Goal: Task Accomplishment & Management: Manage account settings

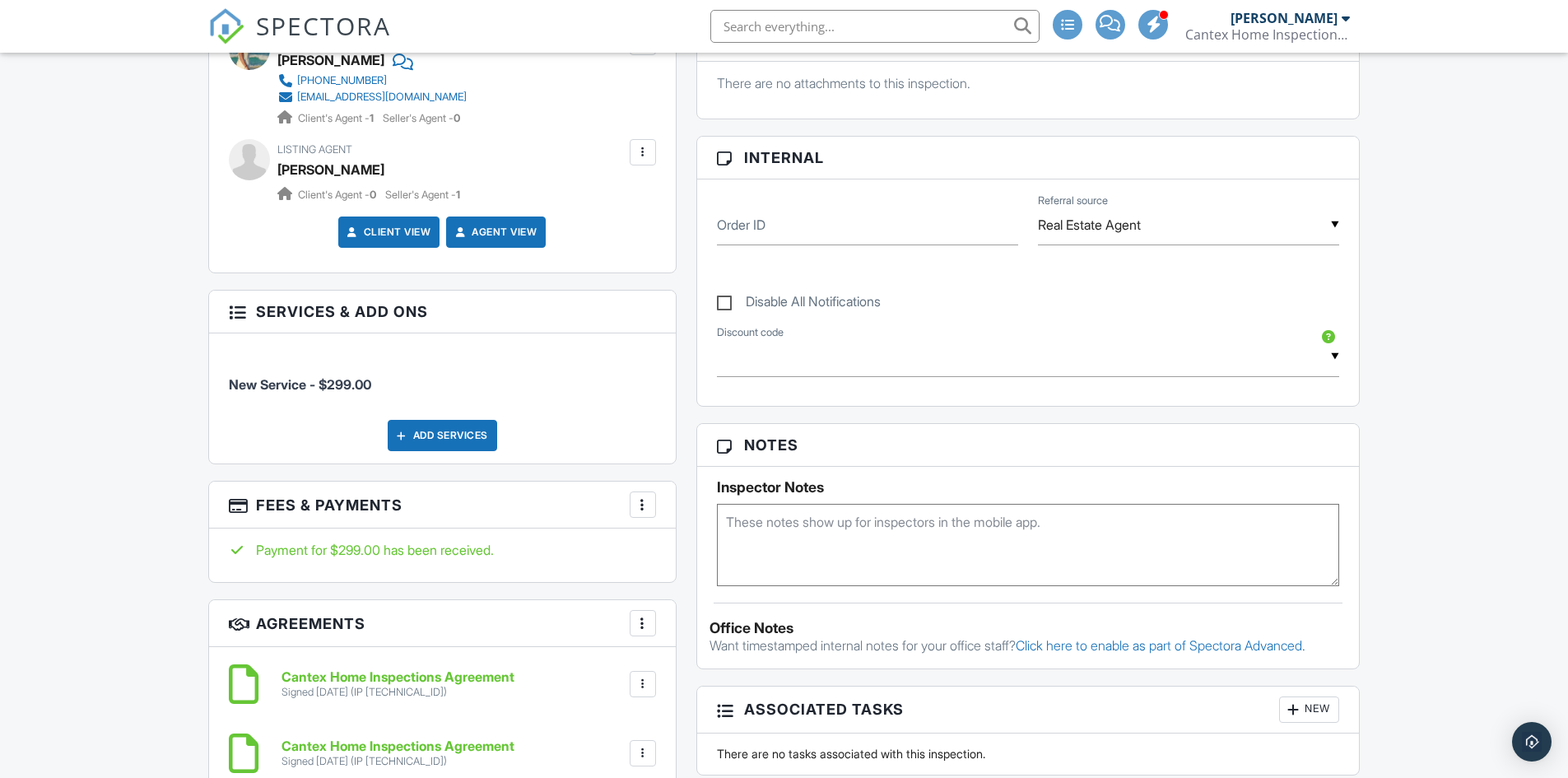
scroll to position [778, 0]
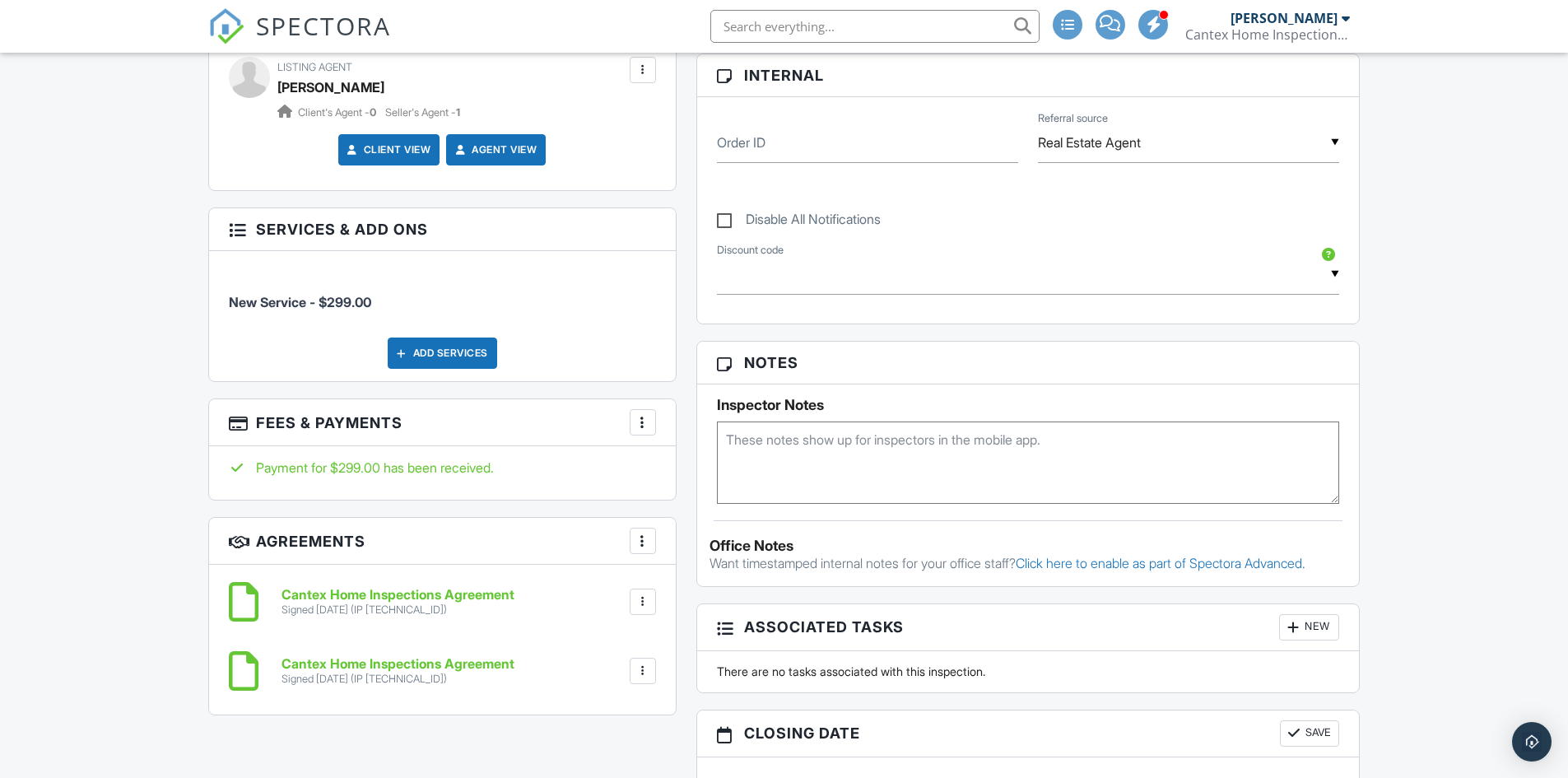
click at [825, 450] on textarea at bounding box center [1028, 463] width 623 height 82
click at [798, 468] on textarea "Client does not have email. Upon sending via text, they would not go through to…" at bounding box center [1028, 463] width 623 height 82
click at [1034, 456] on textarea "Client does not have email. Upon sending via text, they would not go through to…" at bounding box center [1028, 463] width 623 height 82
type textarea "Client does not have email. Upon sending via text, they would not go through to…"
click at [1384, 419] on div "Dashboard Templates Contacts Metrics Automations Advanced Settings Support Cent…" at bounding box center [784, 313] width 1568 height 2078
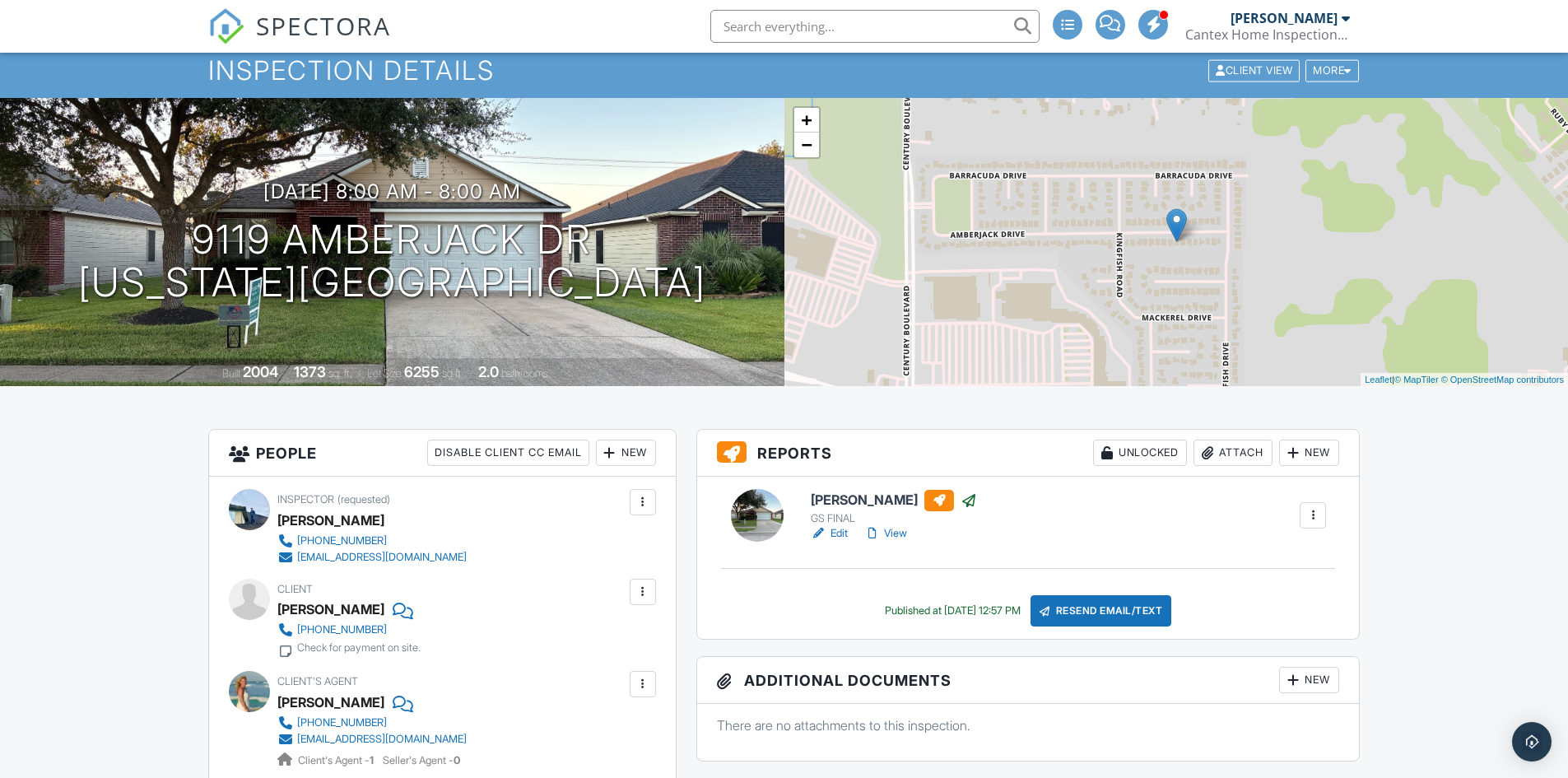
scroll to position [0, 0]
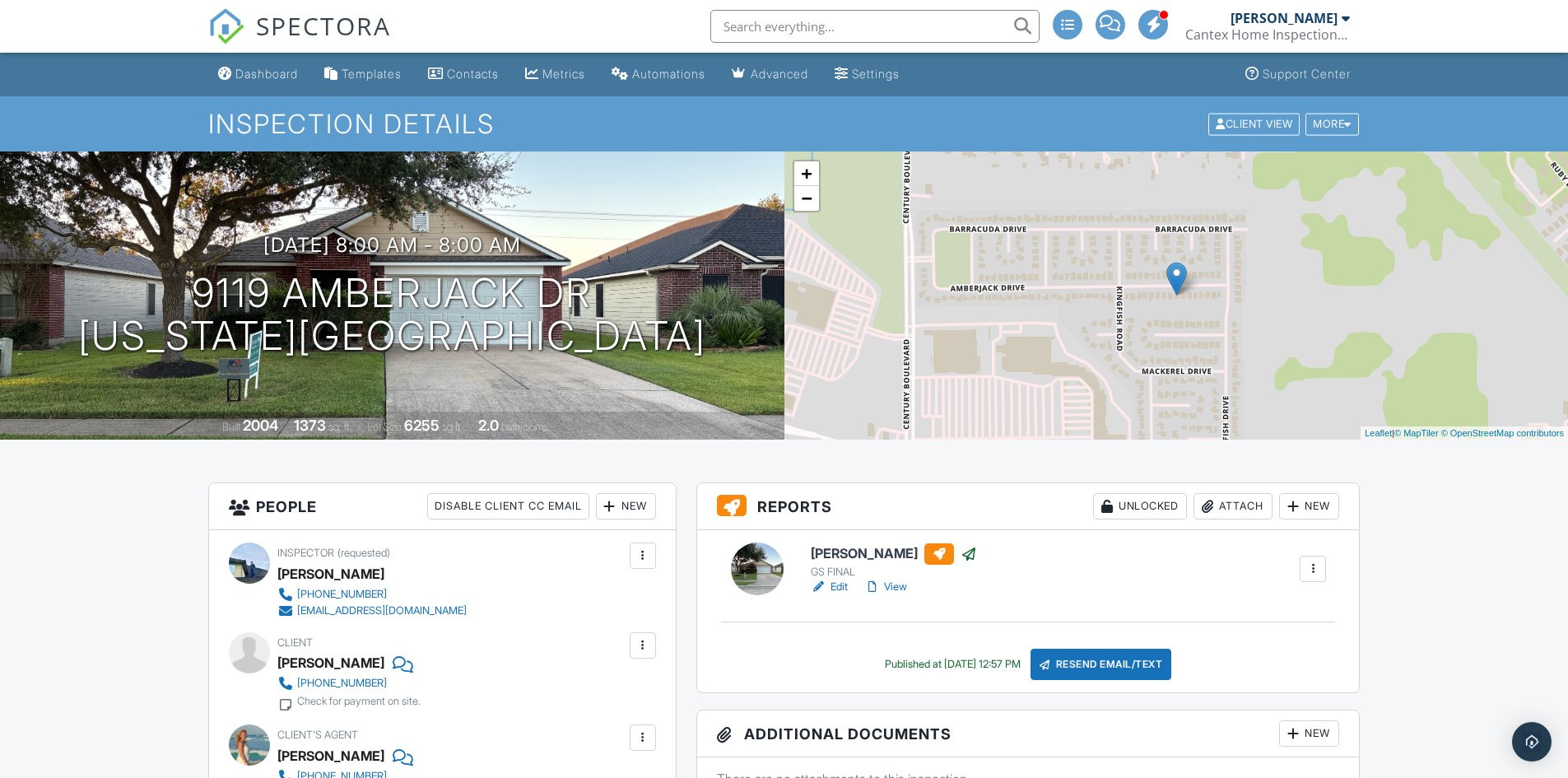
click at [1341, 123] on div "More" at bounding box center [1332, 123] width 54 height 22
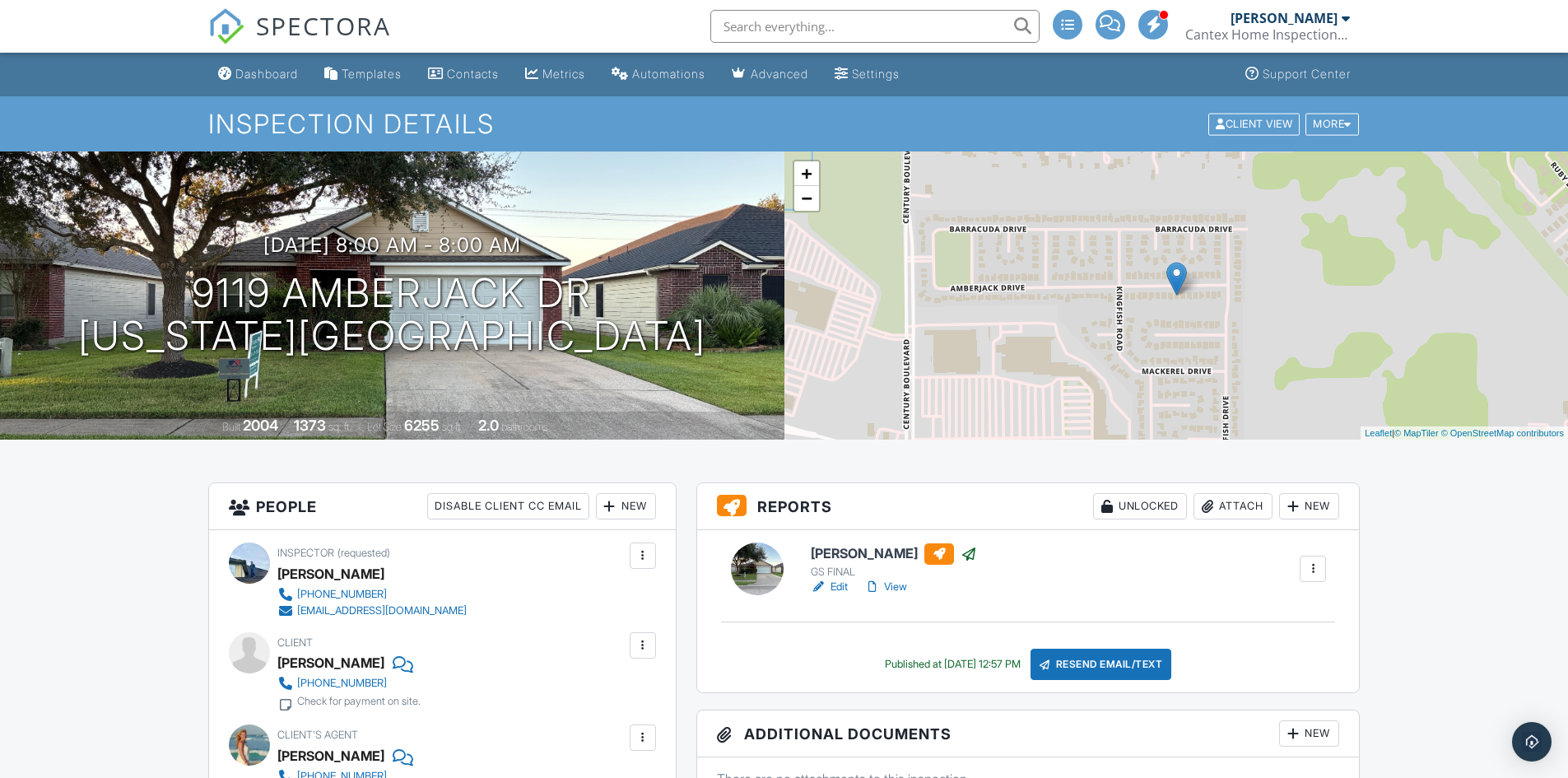
click at [245, 73] on div "Dashboard" at bounding box center [267, 73] width 62 height 14
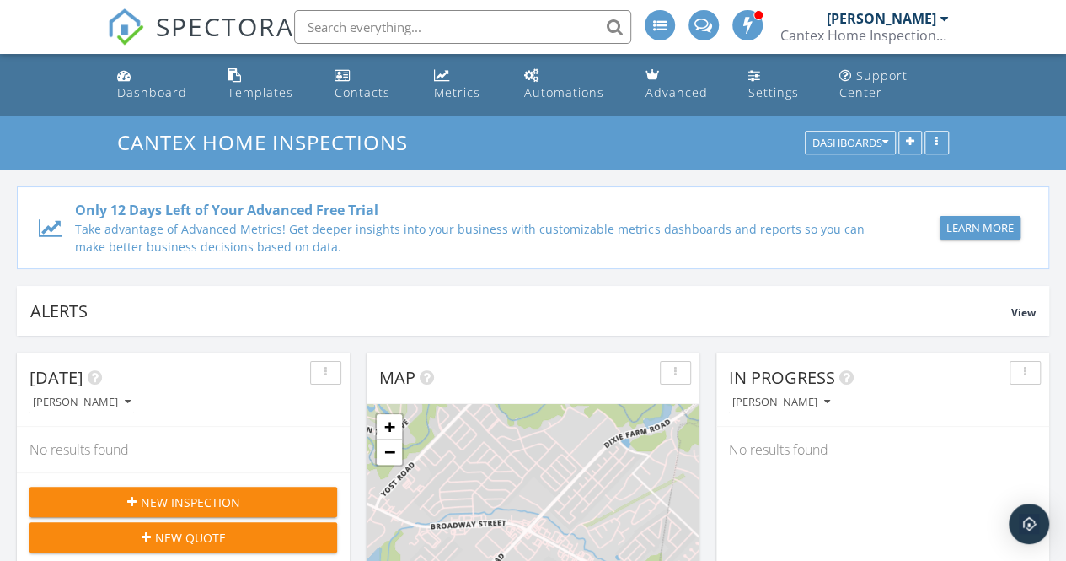
scroll to position [1559, 1092]
